Goal: Communication & Community: Share content

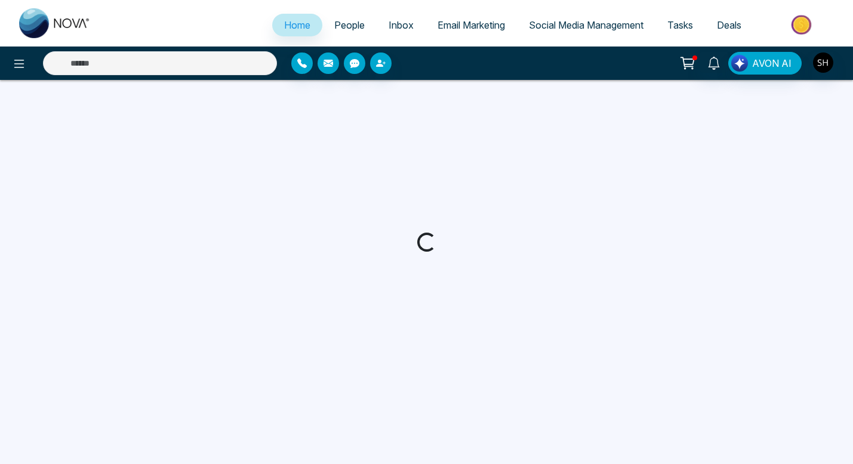
select select "*"
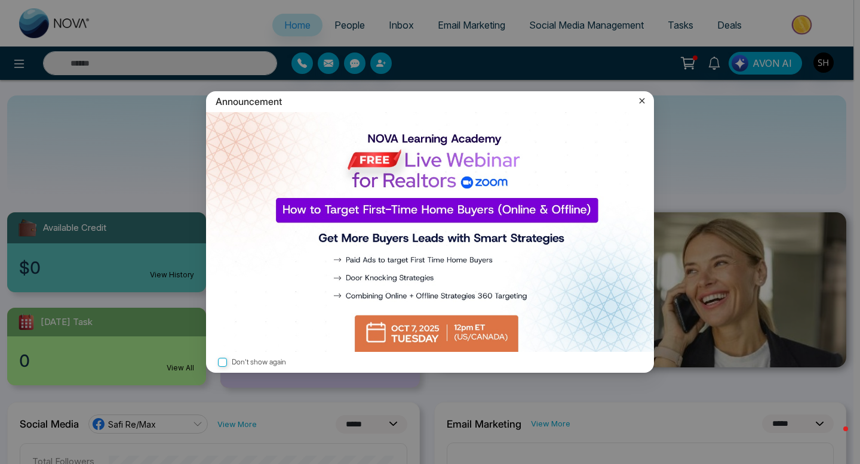
click at [642, 103] on icon at bounding box center [642, 101] width 12 height 12
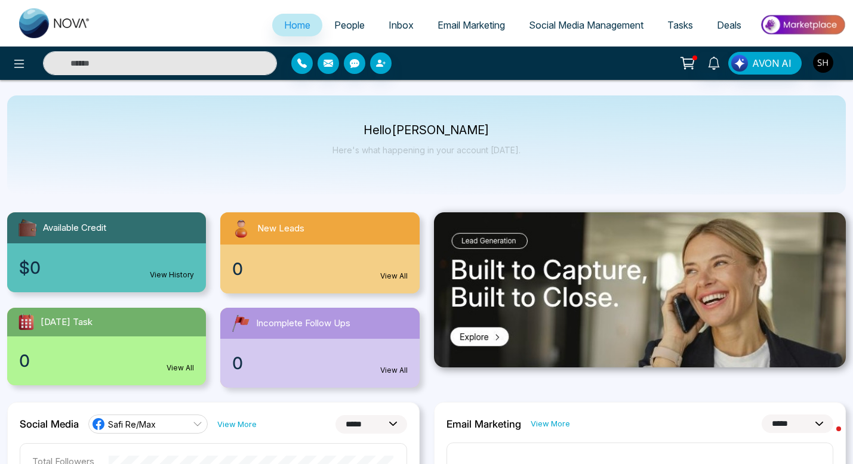
click at [578, 24] on span "Social Media Management" at bounding box center [586, 25] width 115 height 12
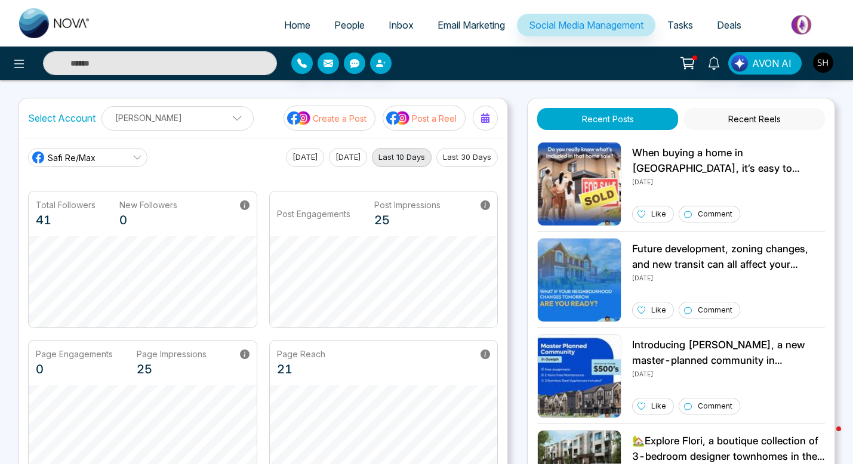
click at [350, 119] on p "Create a Post" at bounding box center [340, 118] width 54 height 13
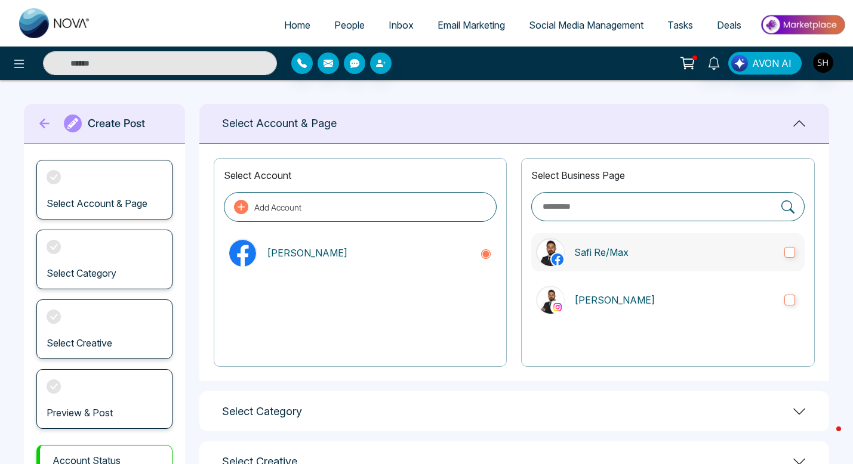
click at [796, 254] on label "Safi Re/Max" at bounding box center [667, 252] width 273 height 38
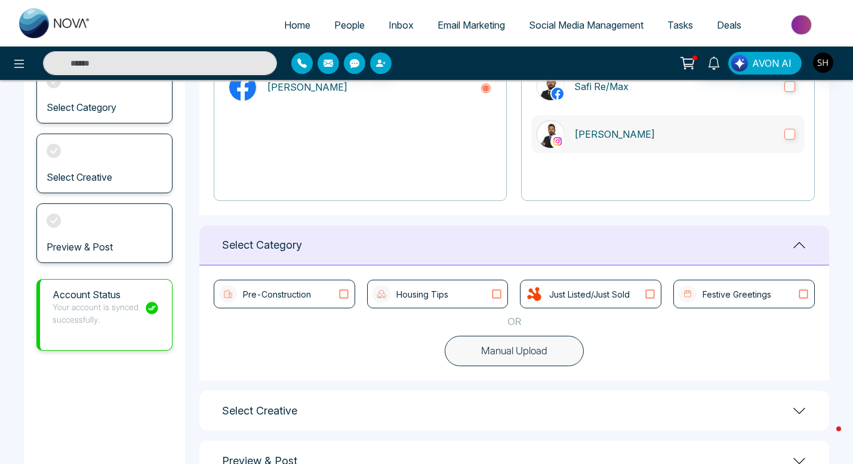
scroll to position [205, 0]
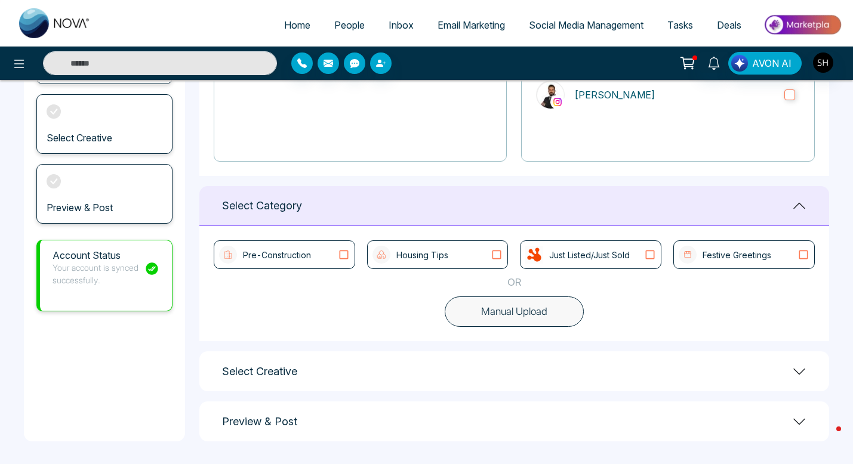
click at [497, 253] on icon at bounding box center [497, 255] width 16 height 12
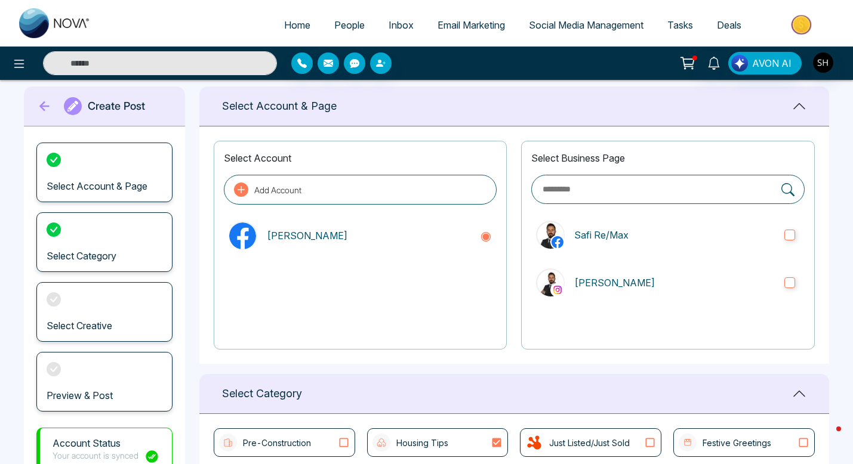
scroll to position [0, 0]
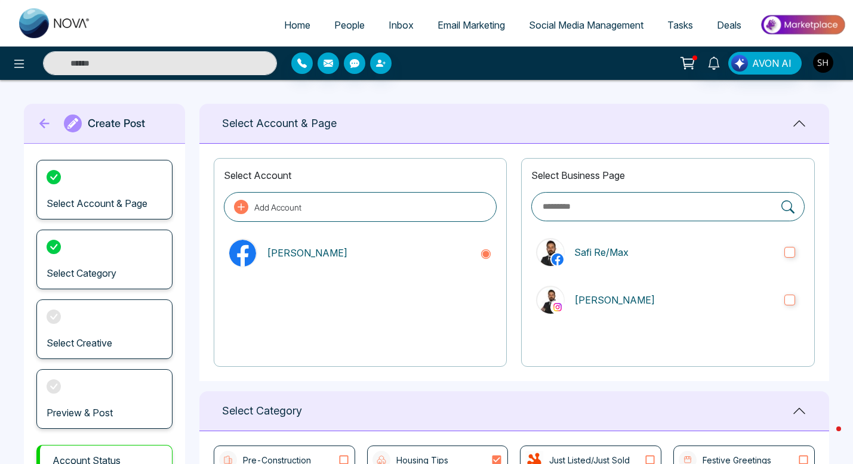
click at [566, 24] on span "Social Media Management" at bounding box center [586, 25] width 115 height 12
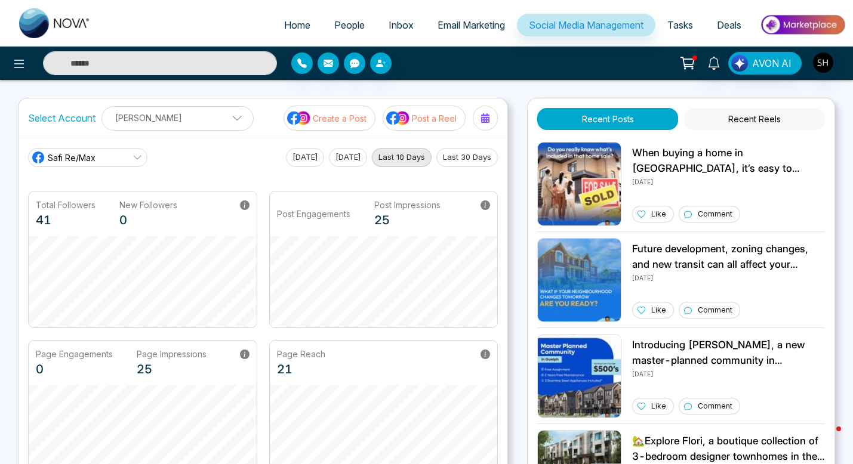
click at [422, 123] on p "Post a Reel" at bounding box center [434, 118] width 45 height 13
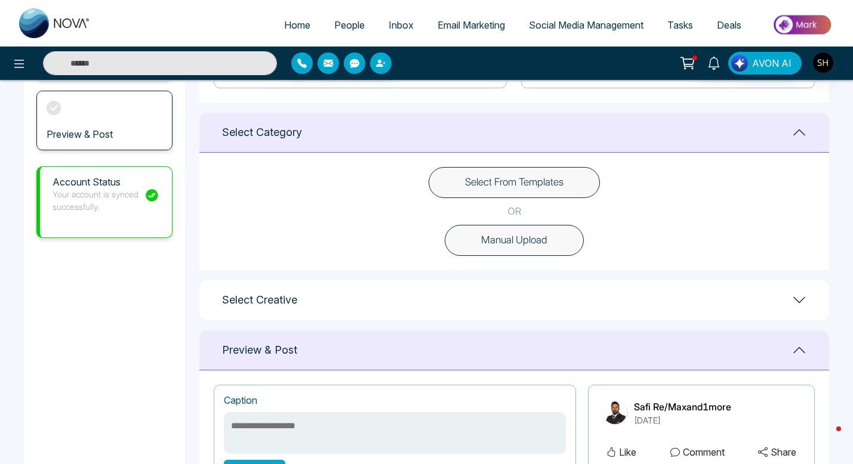
scroll to position [287, 0]
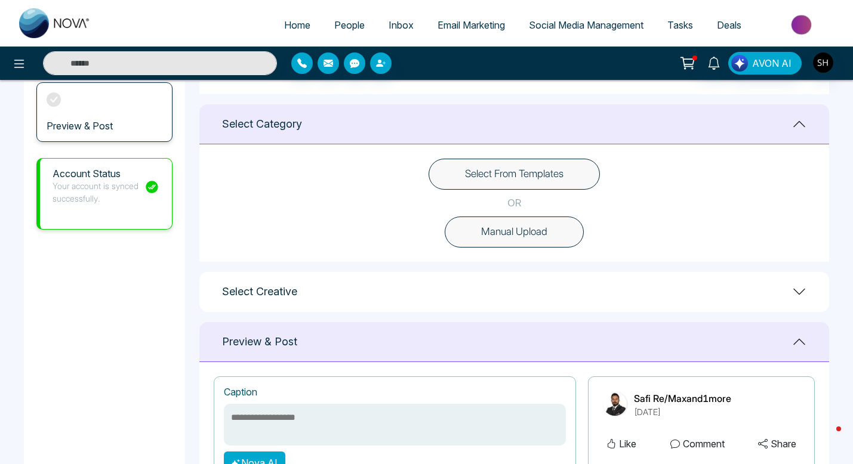
click at [558, 181] on button "Select From Templates" at bounding box center [514, 174] width 171 height 31
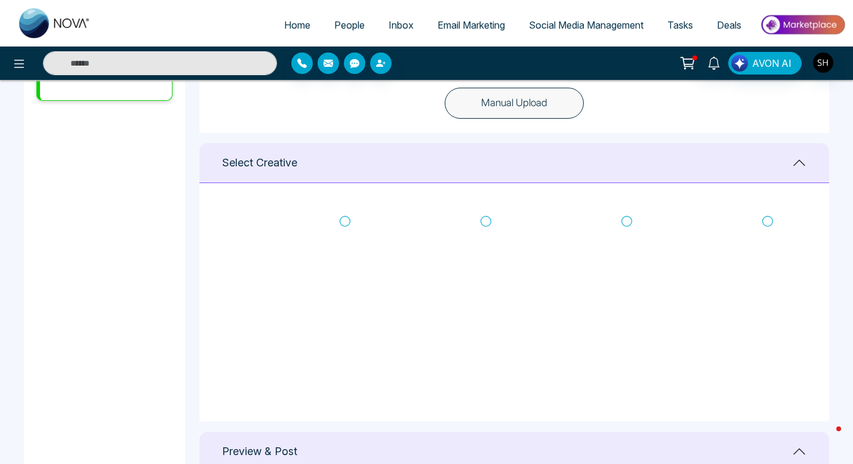
scroll to position [418, 0]
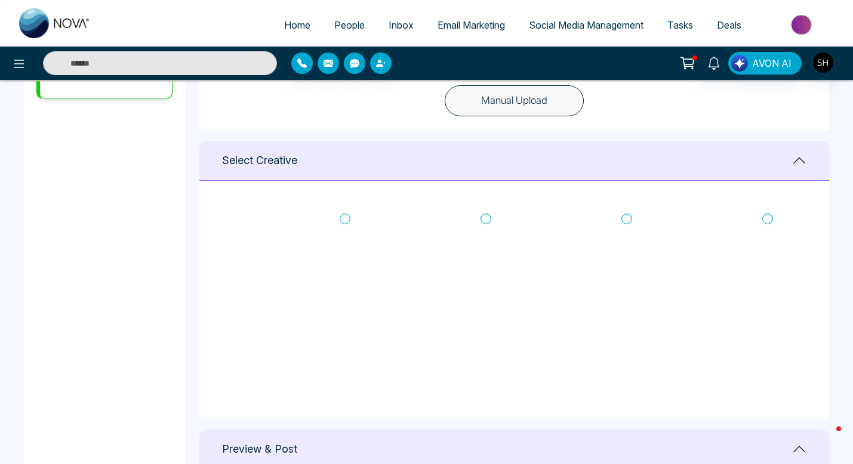
click at [343, 214] on icon at bounding box center [345, 219] width 11 height 12
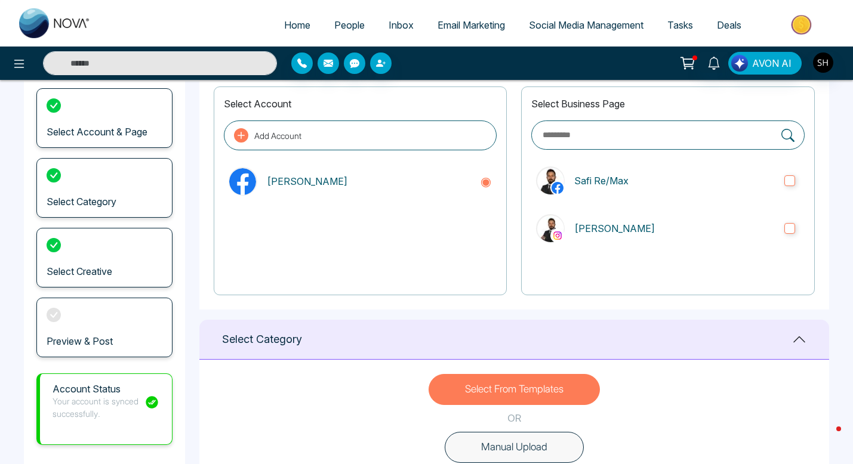
scroll to position [19, 0]
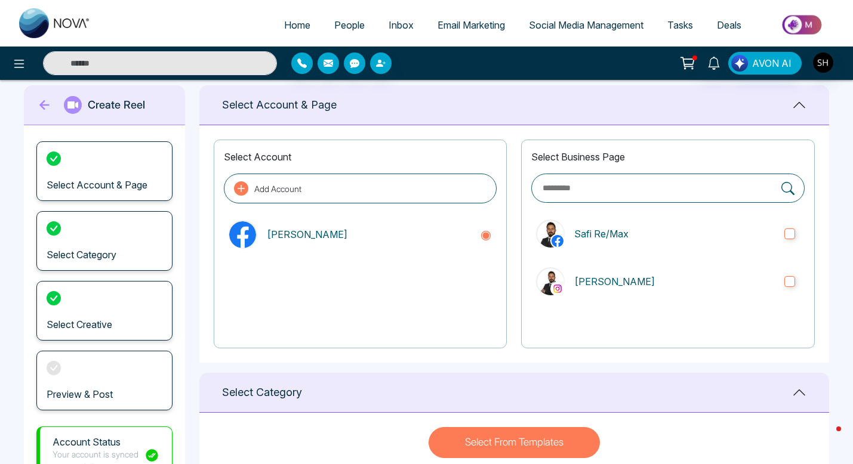
type textarea "**********"
